Goal: Use online tool/utility: Use online tool/utility

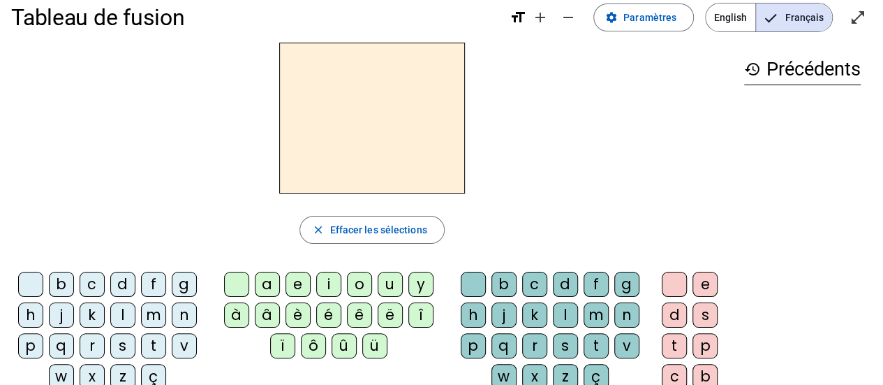
scroll to position [18, 0]
click at [119, 318] on div "l" at bounding box center [122, 315] width 25 height 25
click at [257, 292] on div "a" at bounding box center [267, 284] width 25 height 25
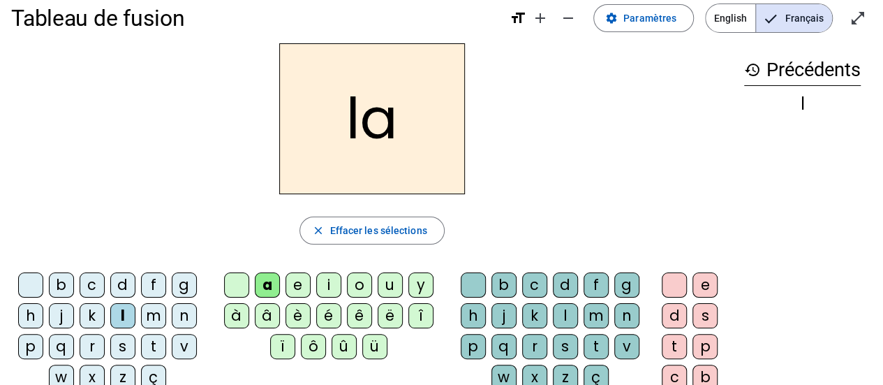
click at [338, 162] on h2 "la" at bounding box center [372, 118] width 186 height 151
click at [376, 166] on h2 "la" at bounding box center [372, 118] width 186 height 151
click at [288, 289] on div "e" at bounding box center [298, 284] width 25 height 25
click at [386, 295] on div "u" at bounding box center [390, 284] width 25 height 25
click at [146, 354] on div "t" at bounding box center [153, 346] width 25 height 25
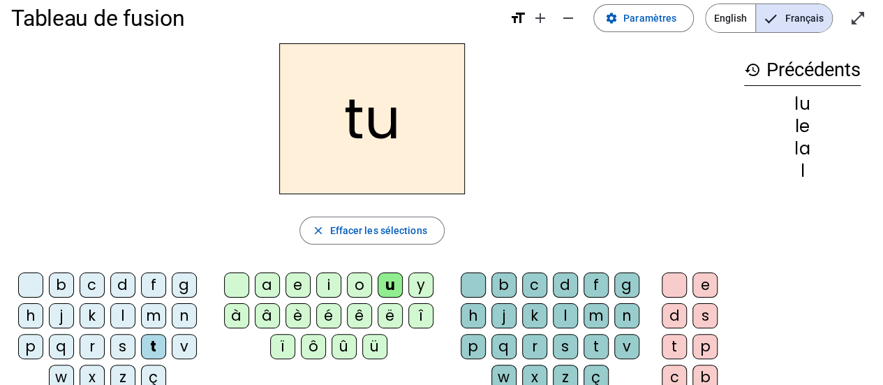
click at [294, 291] on div "e" at bounding box center [298, 284] width 25 height 25
click at [260, 288] on div "a" at bounding box center [267, 284] width 25 height 25
